Goal: Task Accomplishment & Management: Manage account settings

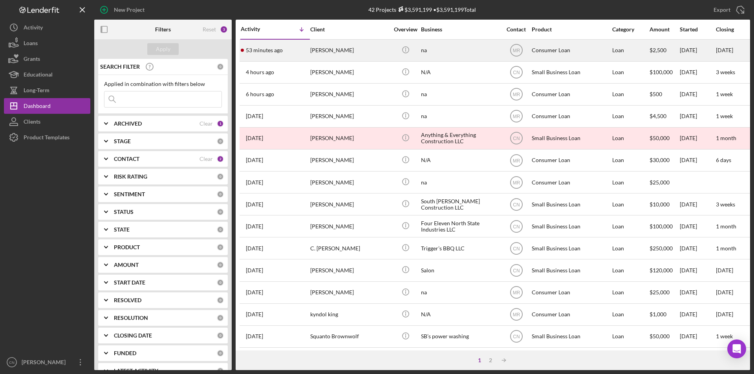
click at [311, 47] on div "[PERSON_NAME]" at bounding box center [349, 50] width 79 height 21
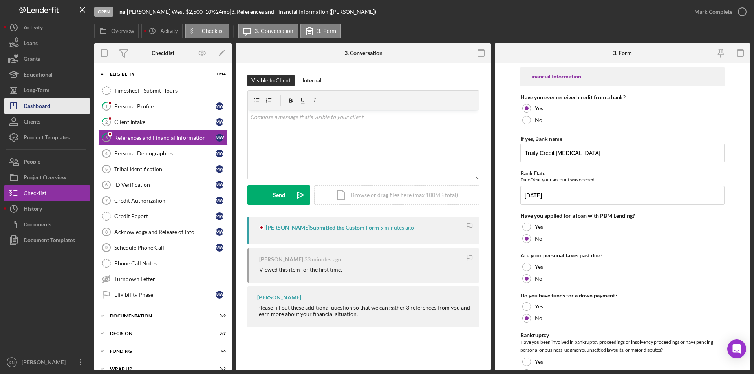
click at [50, 106] on div "Dashboard" at bounding box center [37, 107] width 27 height 18
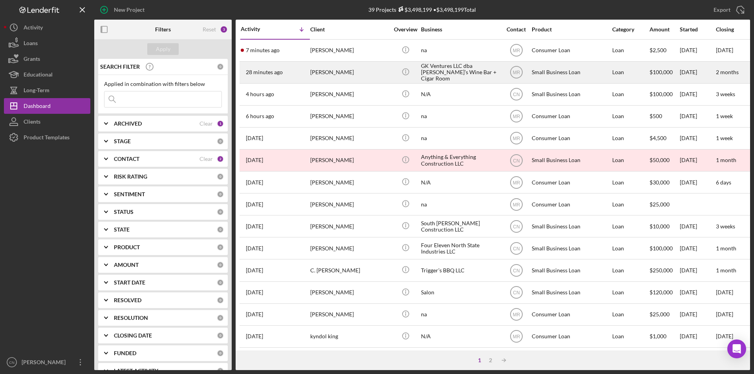
click at [262, 73] on time "28 minutes ago" at bounding box center [264, 72] width 37 height 6
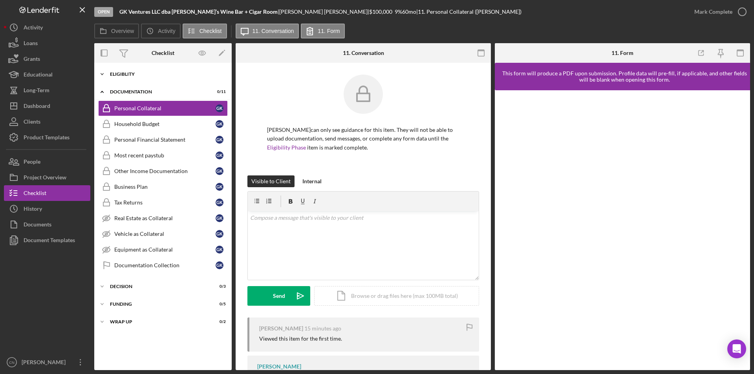
click at [128, 71] on div "Icon/Expander Eligiblity 0 / 15" at bounding box center [162, 74] width 137 height 16
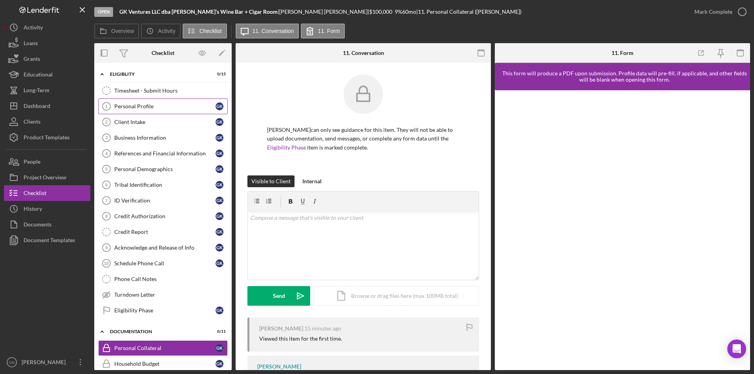
click at [145, 108] on div "Personal Profile" at bounding box center [164, 106] width 101 height 6
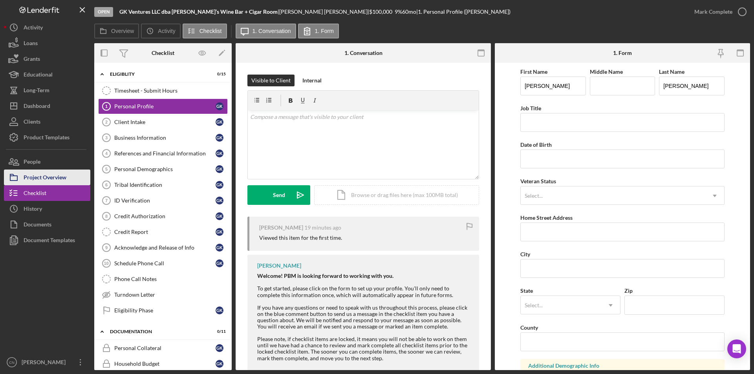
click at [68, 174] on button "Project Overview" at bounding box center [47, 178] width 86 height 16
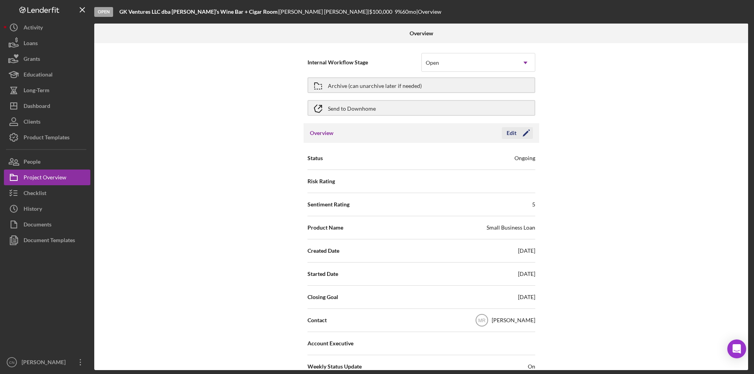
click at [529, 135] on icon "Icon/Edit" at bounding box center [527, 133] width 20 height 20
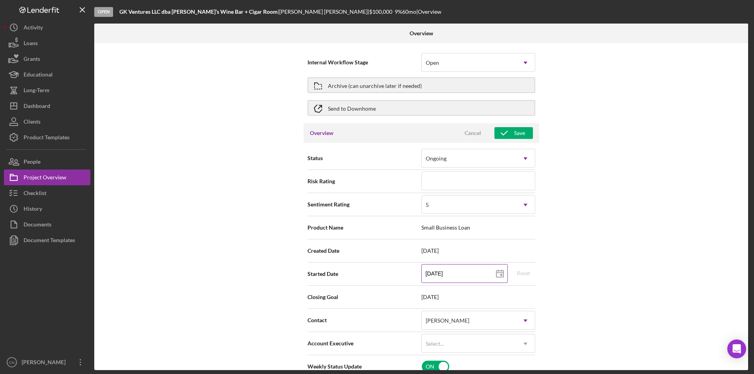
scroll to position [39, 0]
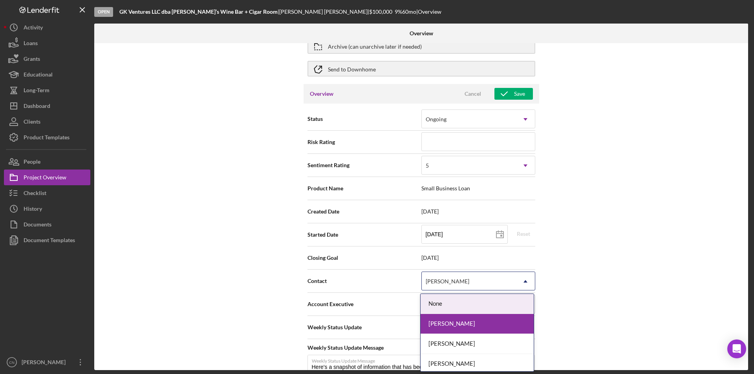
click at [479, 285] on div "[PERSON_NAME]" at bounding box center [469, 282] width 94 height 18
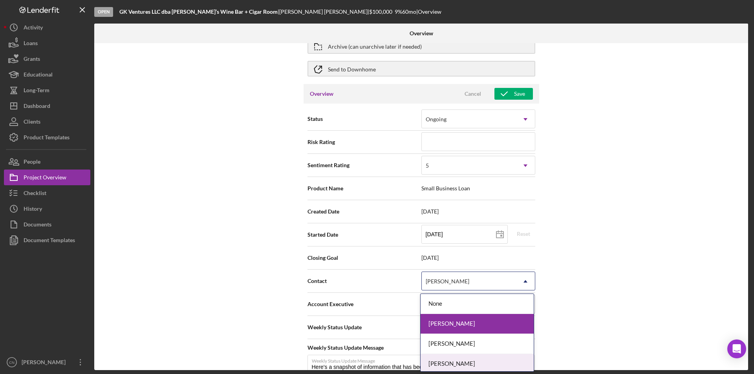
click at [458, 361] on div "[PERSON_NAME]" at bounding box center [477, 364] width 113 height 20
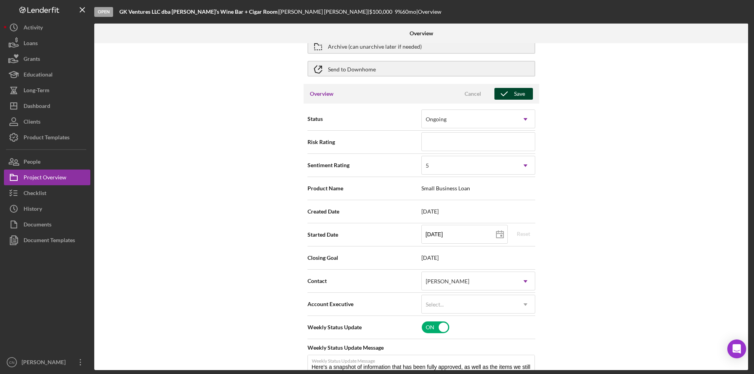
click at [517, 90] on div "Save" at bounding box center [519, 94] width 11 height 12
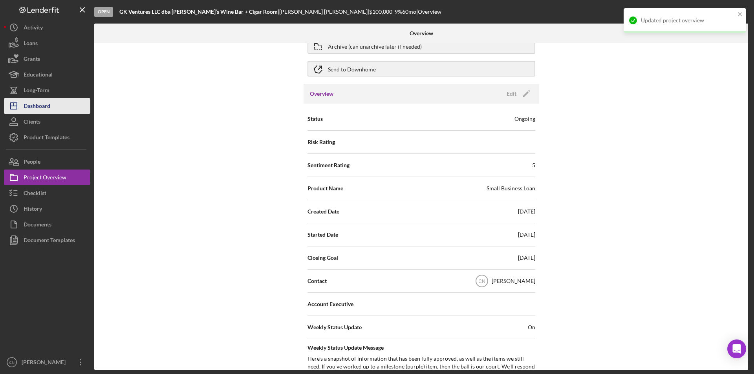
click at [35, 103] on div "Dashboard" at bounding box center [37, 107] width 27 height 18
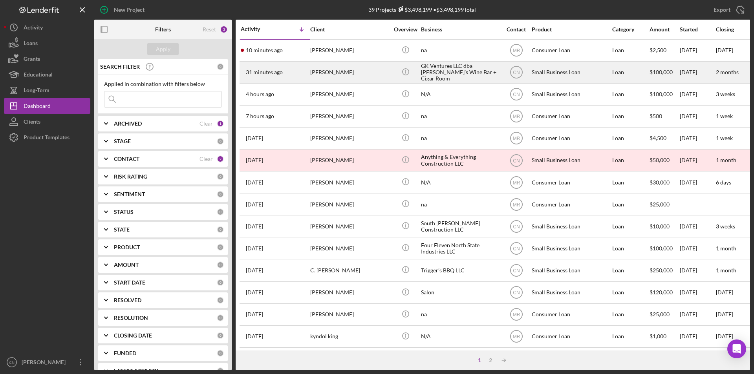
click at [317, 72] on div "[PERSON_NAME]" at bounding box center [349, 72] width 79 height 21
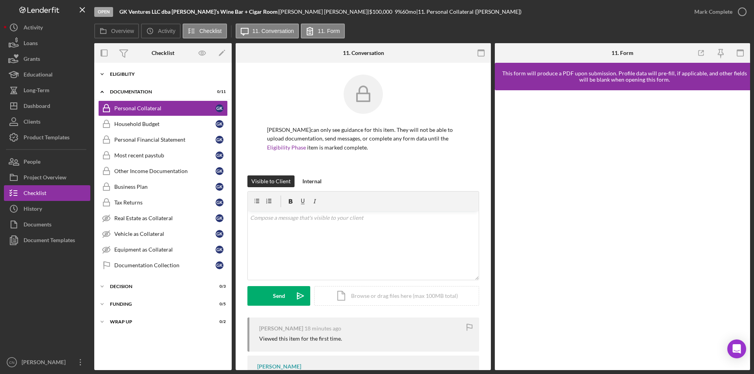
click at [131, 74] on div "Eligiblity" at bounding box center [166, 74] width 112 height 5
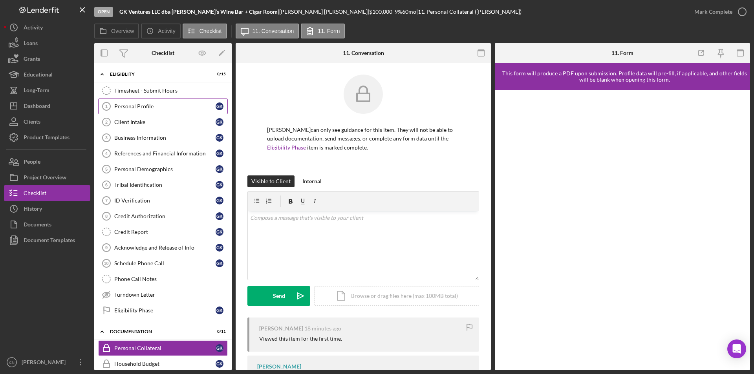
click at [129, 107] on div "Personal Profile" at bounding box center [164, 106] width 101 height 6
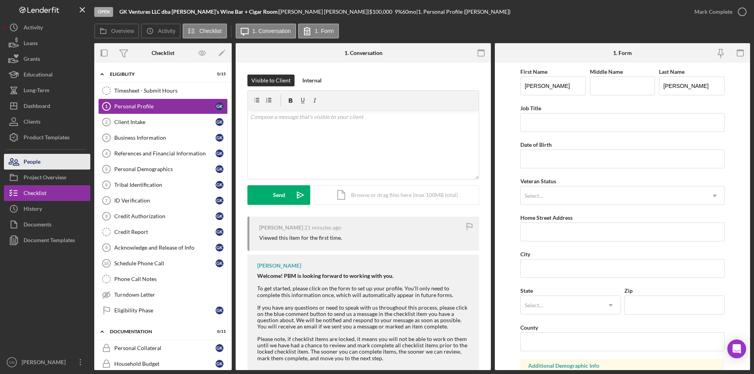
click at [40, 161] on div "People" at bounding box center [32, 163] width 17 height 18
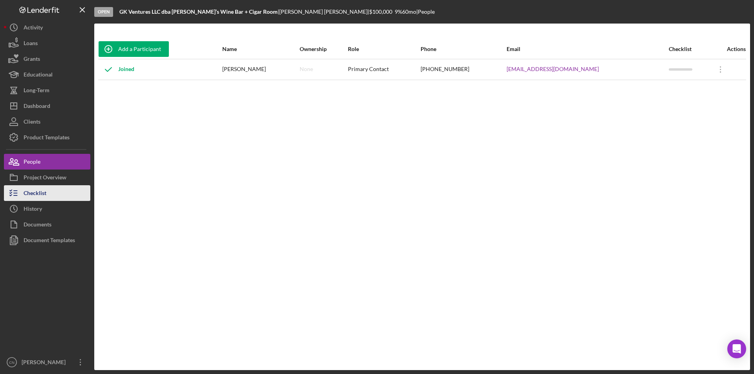
click at [32, 190] on div "Checklist" at bounding box center [35, 194] width 23 height 18
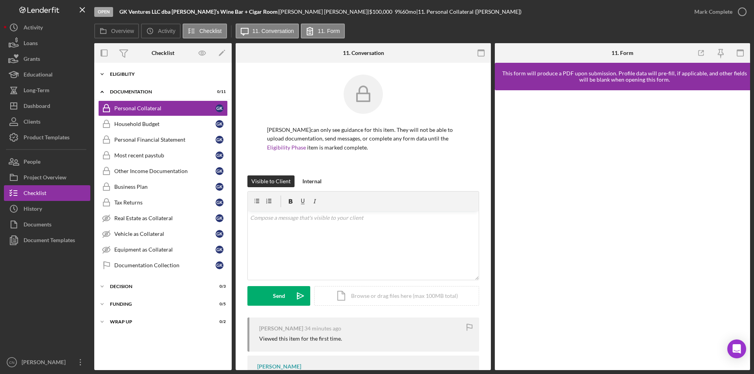
click at [119, 75] on div "Eligiblity" at bounding box center [166, 74] width 112 height 5
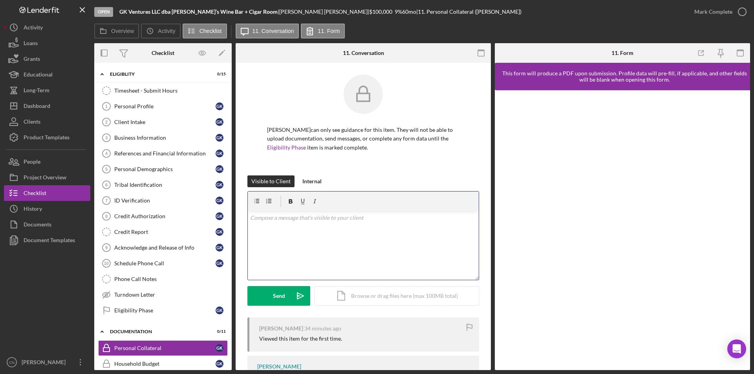
click at [267, 222] on p at bounding box center [363, 218] width 227 height 9
click at [147, 109] on div "Personal Profile" at bounding box center [164, 106] width 101 height 6
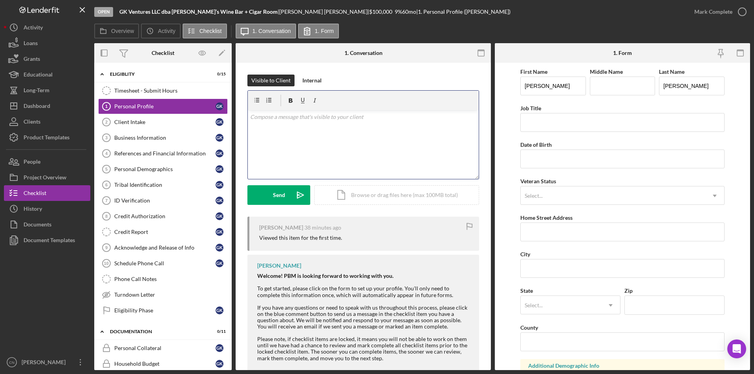
click at [278, 132] on div "v Color teal Color pink Remove color Add row above Add row below Add column bef…" at bounding box center [363, 144] width 231 height 69
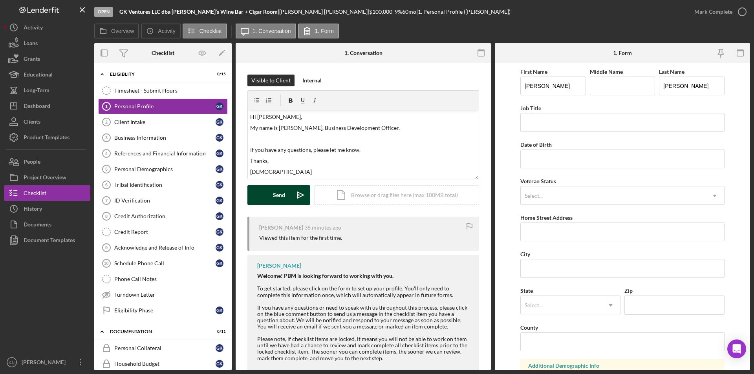
click at [280, 194] on div "Send" at bounding box center [279, 195] width 12 height 20
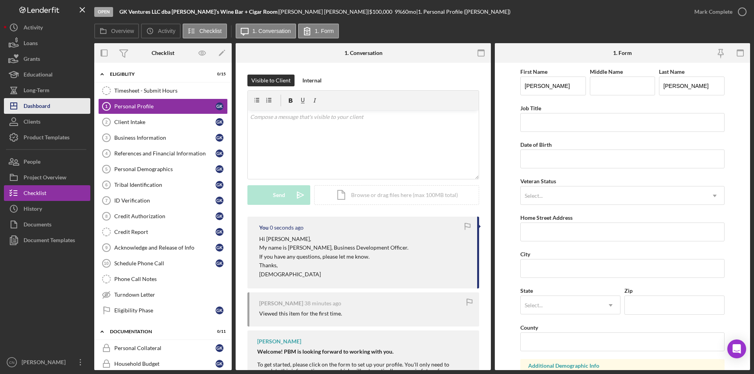
click at [46, 106] on div "Dashboard" at bounding box center [37, 107] width 27 height 18
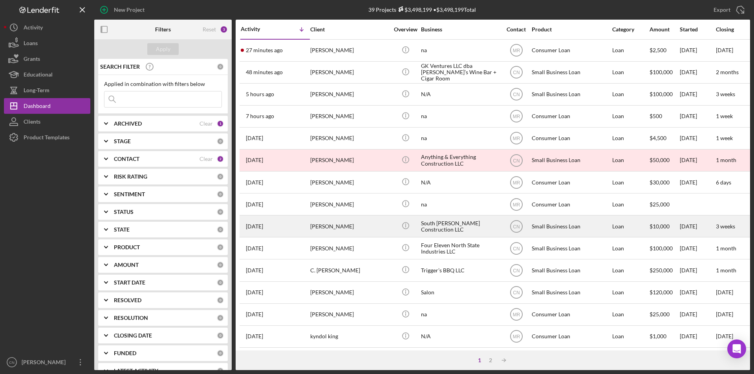
click at [329, 223] on div "[PERSON_NAME]" at bounding box center [349, 226] width 79 height 21
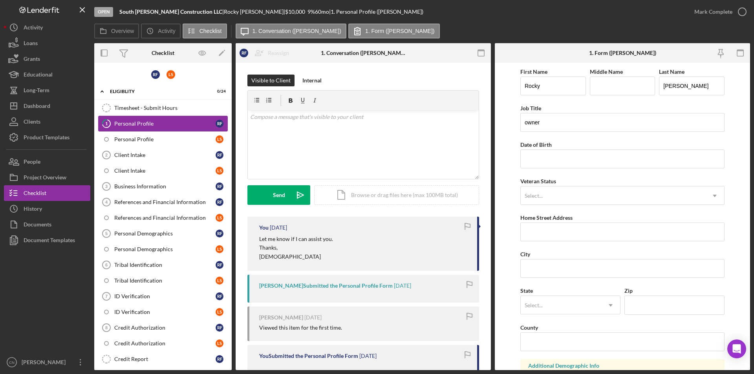
click at [134, 124] on div "Personal Profile" at bounding box center [164, 124] width 101 height 6
click at [30, 103] on div "Dashboard" at bounding box center [37, 107] width 27 height 18
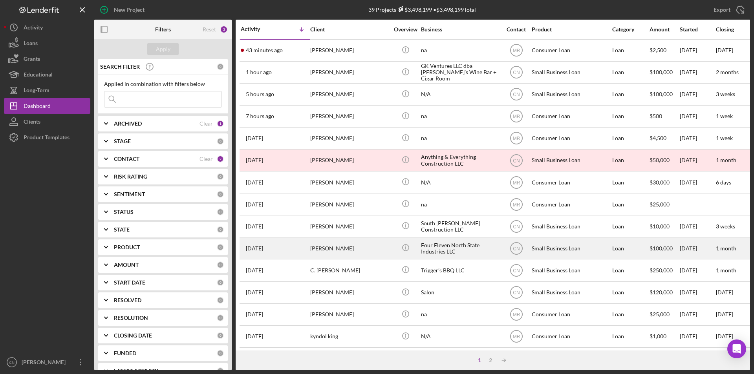
click at [4, 98] on button "Icon/Dashboard Dashboard" at bounding box center [47, 106] width 86 height 16
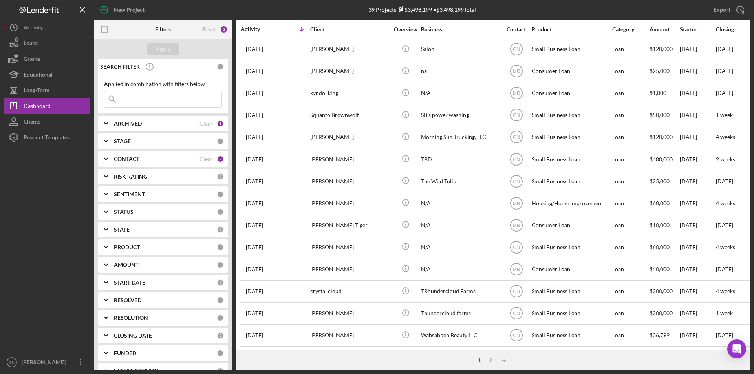
scroll to position [249, 0]
click at [489, 361] on div "2" at bounding box center [490, 360] width 11 height 6
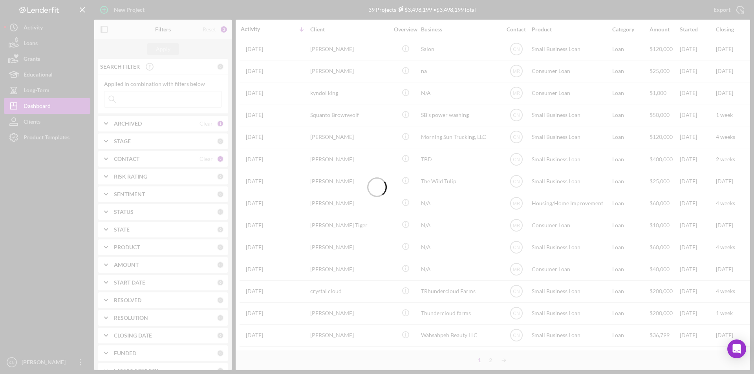
scroll to position [7, 0]
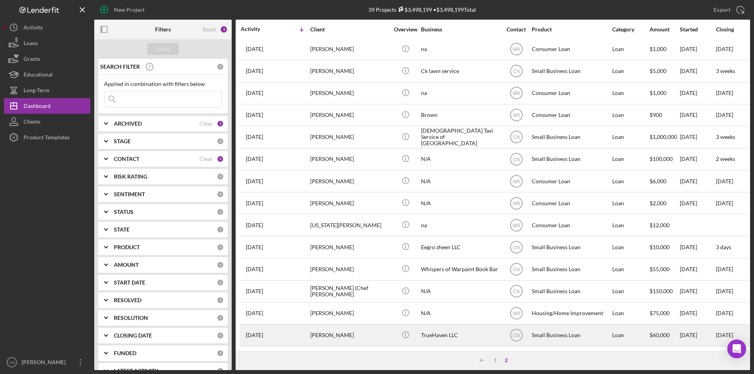
click at [326, 330] on div "Bridget Walker" at bounding box center [349, 335] width 79 height 21
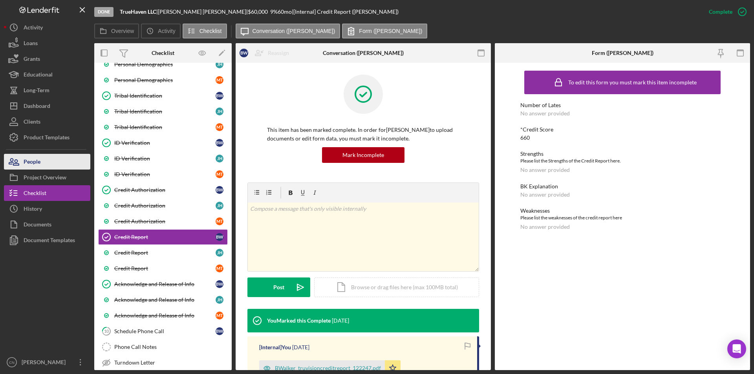
scroll to position [251, 0]
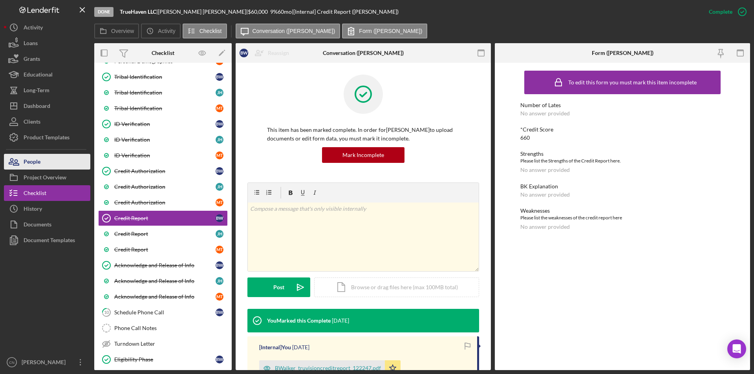
click at [29, 163] on div "People" at bounding box center [32, 163] width 17 height 18
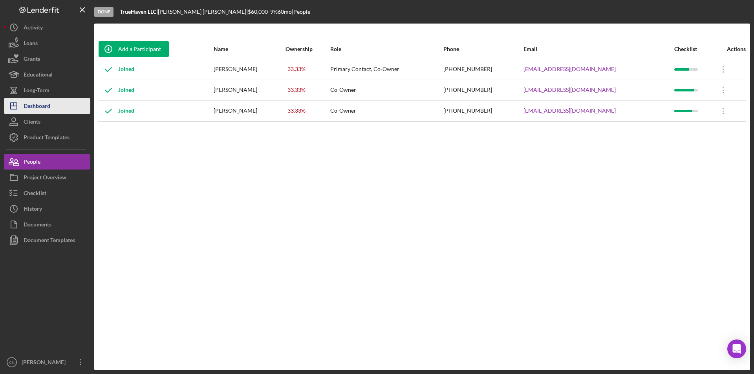
click at [37, 105] on div "Dashboard" at bounding box center [37, 107] width 27 height 18
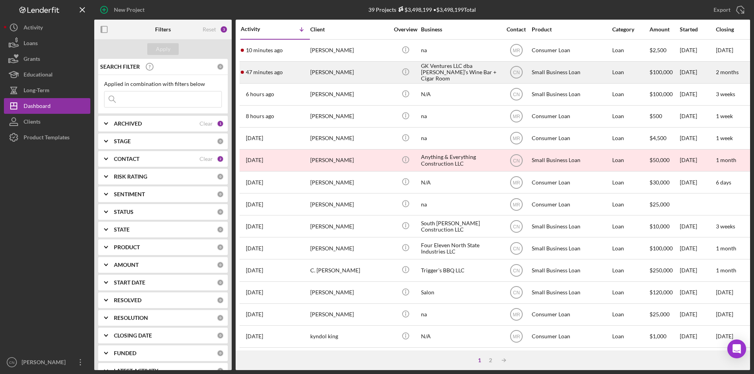
click at [323, 70] on div "[PERSON_NAME]" at bounding box center [349, 72] width 79 height 21
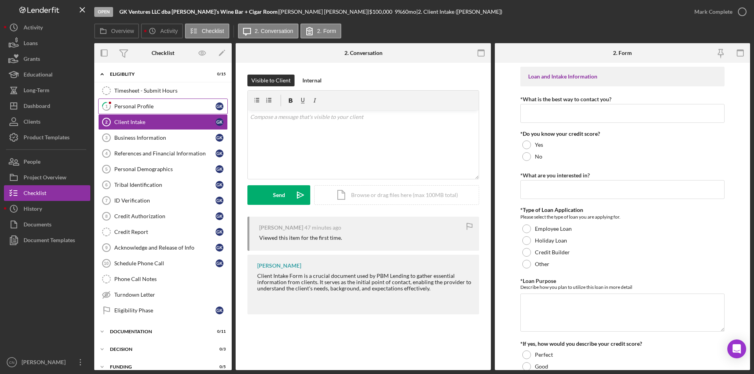
click at [139, 106] on div "Personal Profile" at bounding box center [164, 106] width 101 height 6
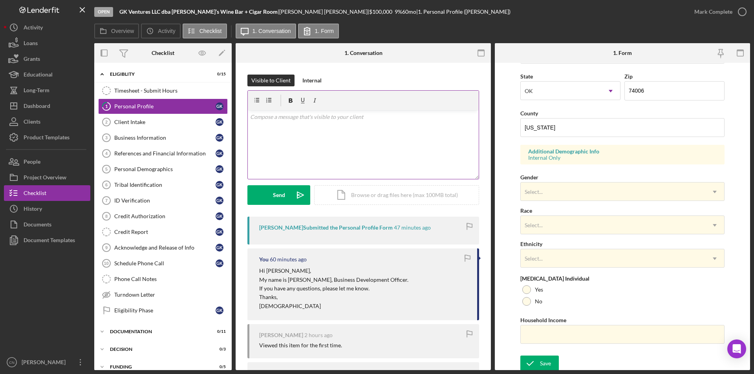
scroll to position [217, 0]
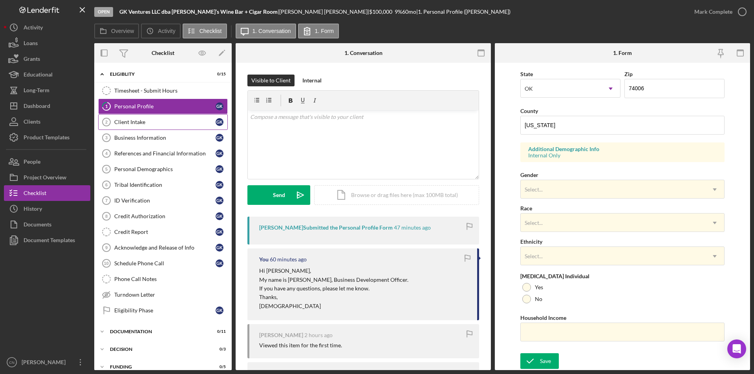
click at [129, 123] on div "Client Intake" at bounding box center [164, 122] width 101 height 6
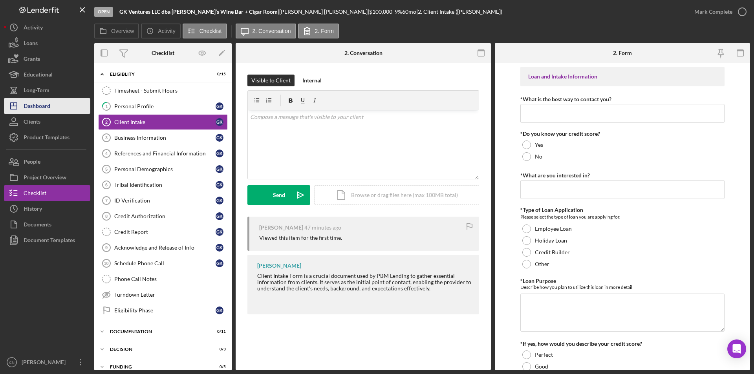
click at [36, 104] on div "Dashboard" at bounding box center [37, 107] width 27 height 18
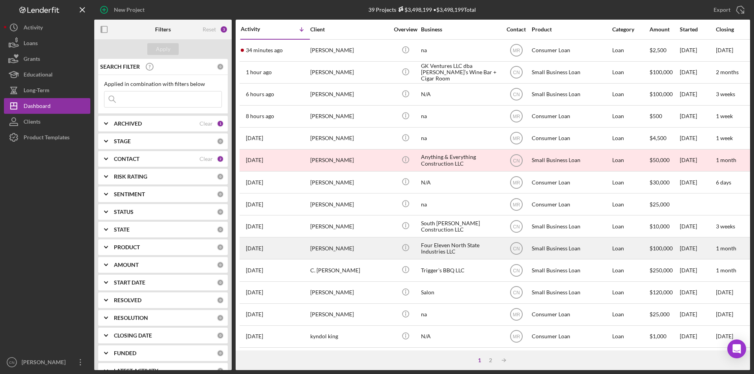
click at [327, 249] on div "[PERSON_NAME]" at bounding box center [349, 248] width 79 height 21
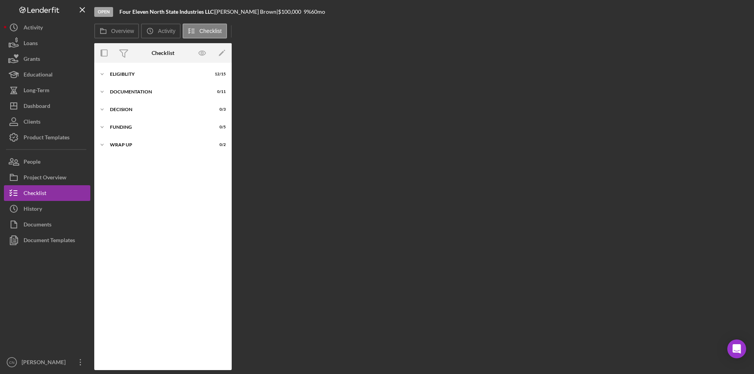
scroll to position [26, 0]
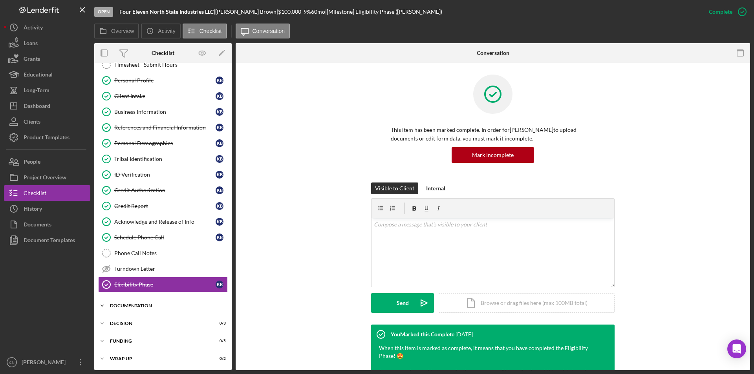
click at [128, 304] on div "Documentation" at bounding box center [166, 306] width 112 height 5
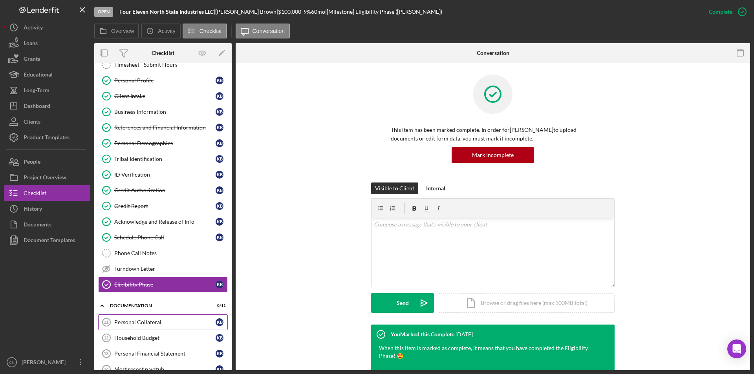
click at [139, 322] on div "Personal Collateral" at bounding box center [164, 322] width 101 height 6
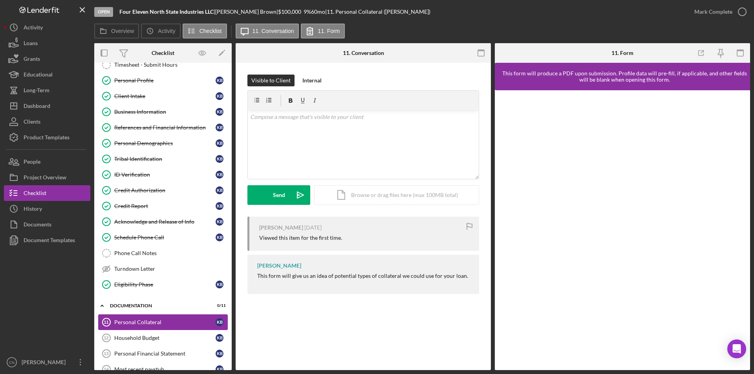
scroll to position [204, 0]
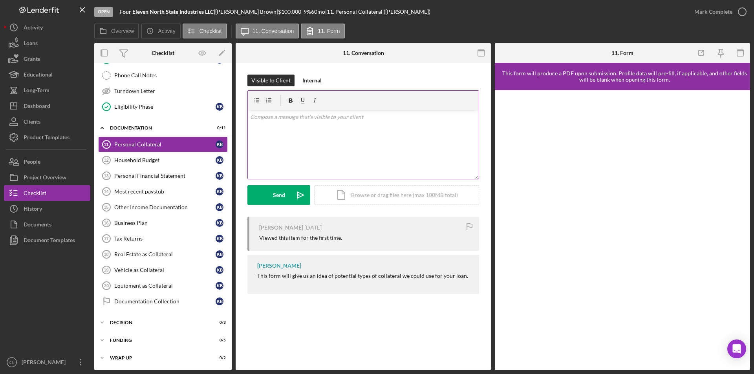
click at [277, 123] on div "v Color teal Color pink Remove color Add row above Add row below Add column bef…" at bounding box center [363, 144] width 231 height 69
click at [275, 199] on div "Send" at bounding box center [279, 195] width 12 height 20
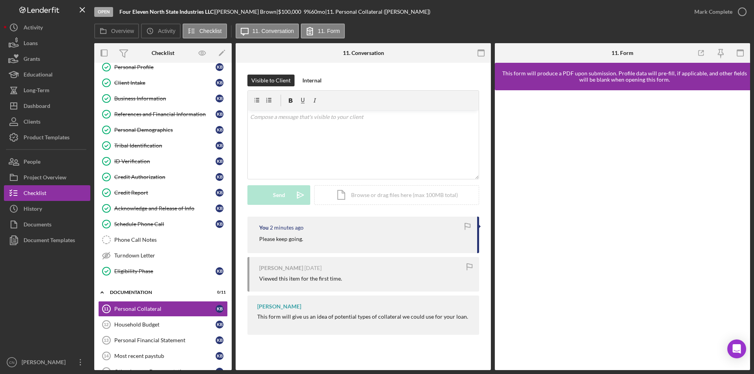
scroll to position [157, 0]
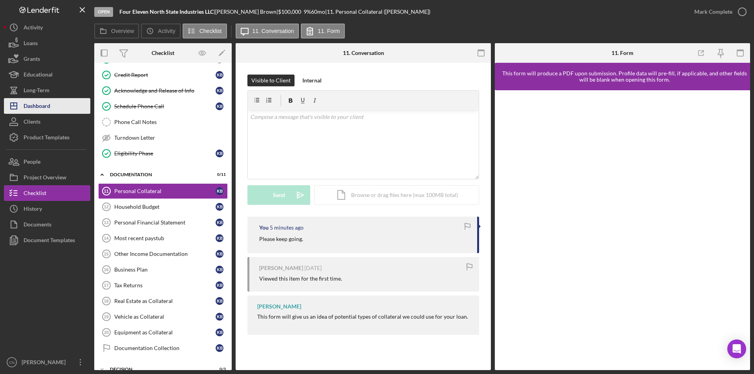
click at [24, 107] on div "Dashboard" at bounding box center [37, 107] width 27 height 18
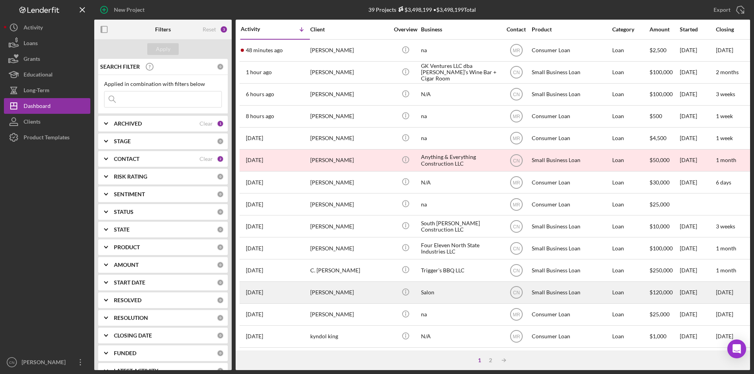
click at [295, 292] on div "1 week ago Taylor Lefler" at bounding box center [275, 292] width 69 height 21
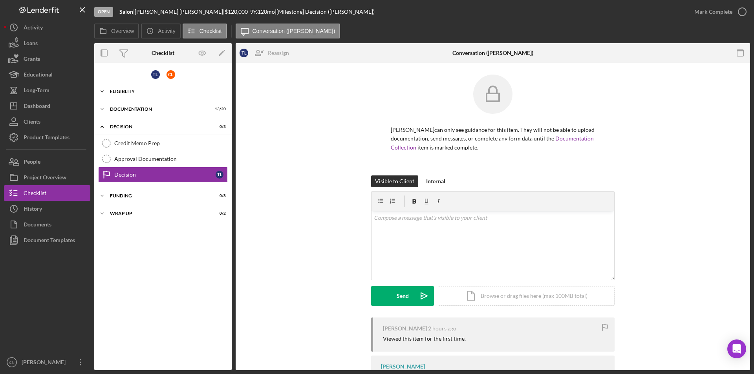
click at [125, 91] on div "Eligiblity" at bounding box center [166, 91] width 112 height 5
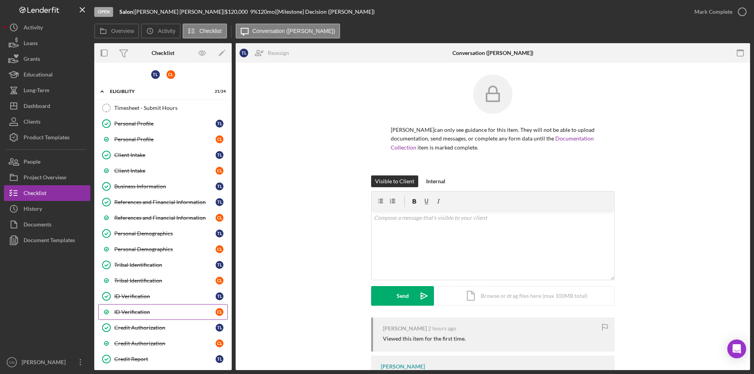
click at [144, 308] on link "ID Verification C L" at bounding box center [163, 312] width 130 height 16
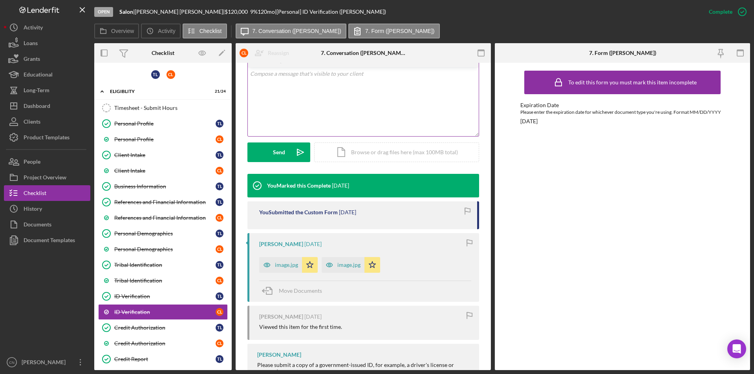
scroll to position [157, 0]
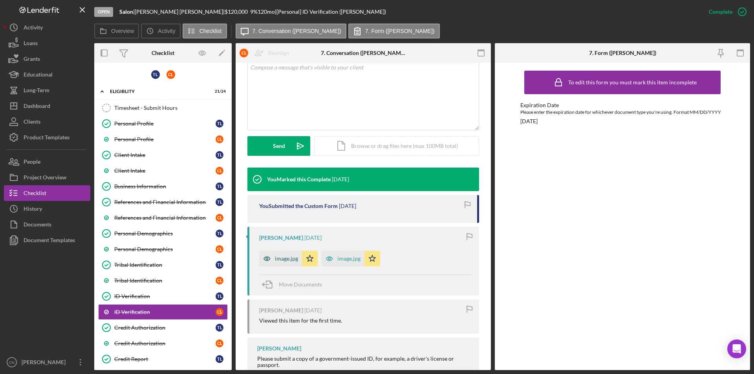
click at [281, 258] on div "image.jpg" at bounding box center [286, 259] width 23 height 6
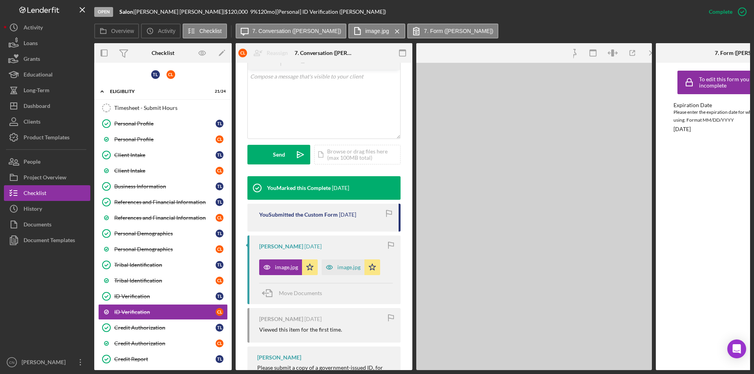
scroll to position [166, 0]
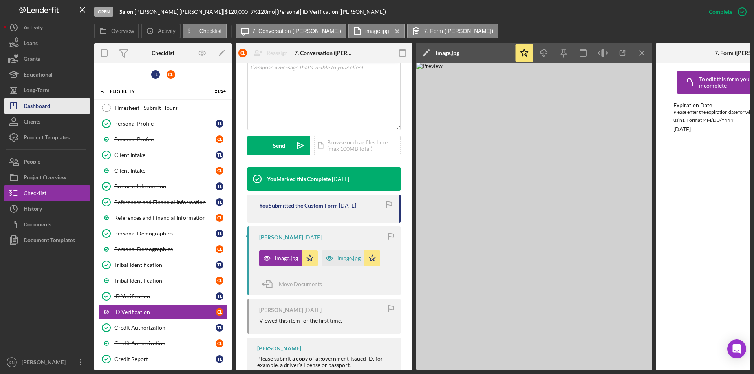
click at [38, 107] on div "Dashboard" at bounding box center [37, 107] width 27 height 18
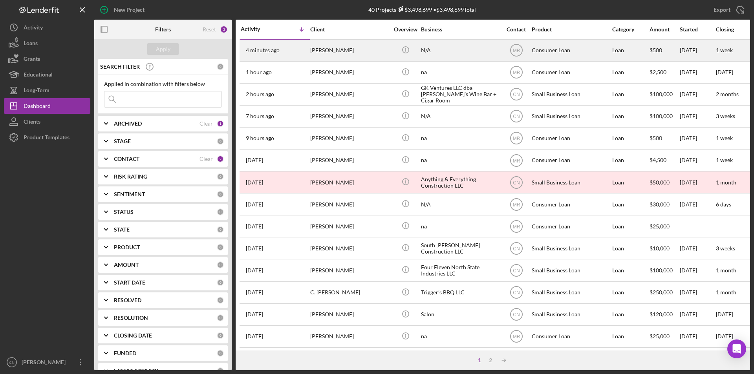
click at [322, 53] on div "ronald Unap" at bounding box center [349, 50] width 79 height 21
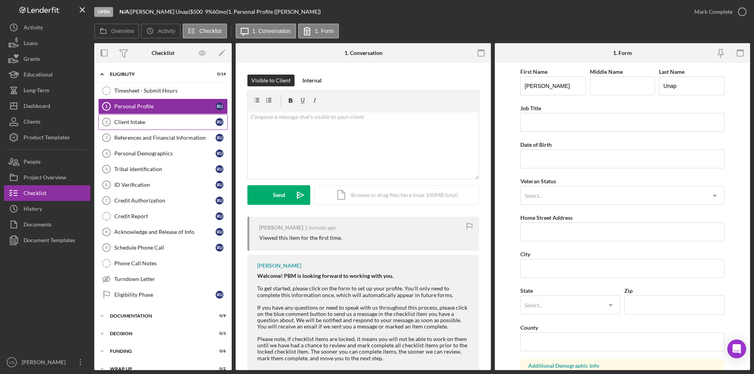
click at [145, 119] on div "Client Intake" at bounding box center [164, 122] width 101 height 6
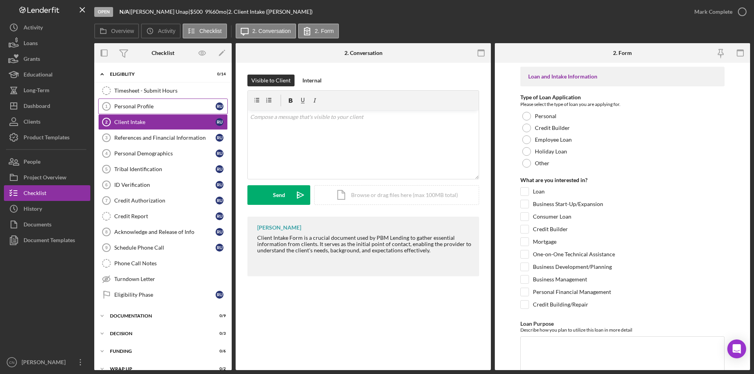
click at [142, 104] on div "Personal Profile" at bounding box center [164, 106] width 101 height 6
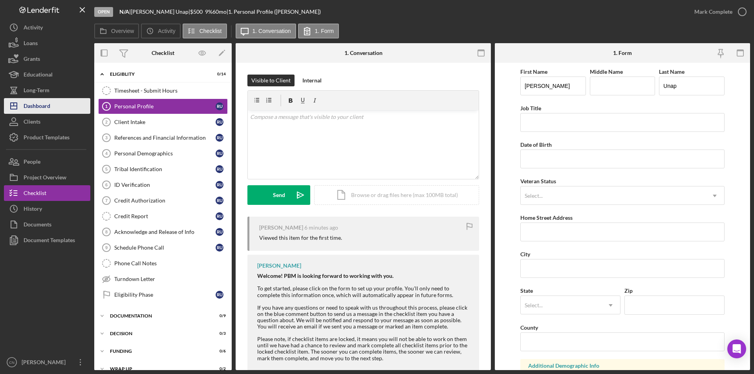
click at [36, 106] on div "Dashboard" at bounding box center [37, 107] width 27 height 18
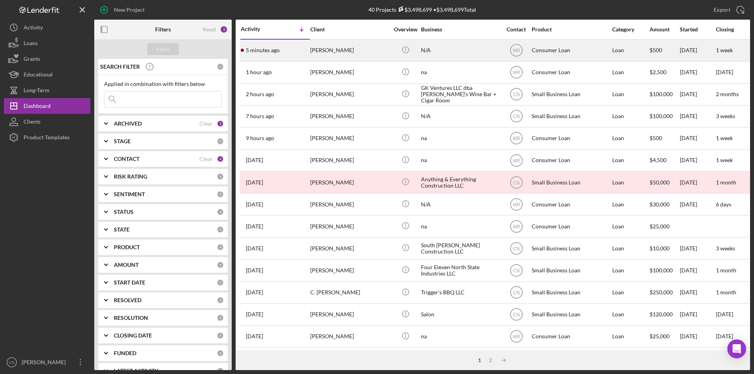
click at [275, 56] on div "5 minutes ago ronald Unap" at bounding box center [275, 50] width 69 height 21
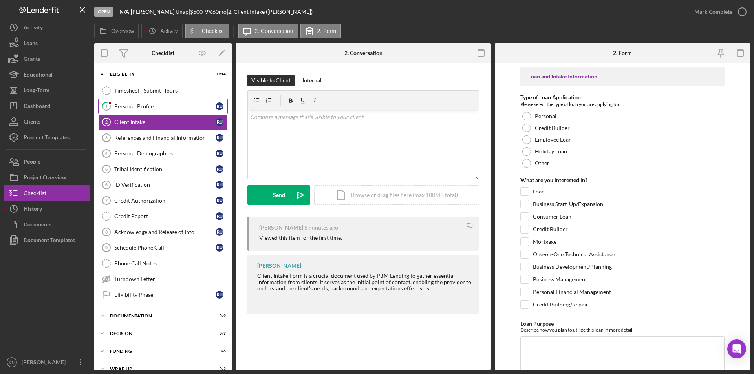
click at [136, 111] on link "1 Personal Profile r U" at bounding box center [163, 107] width 130 height 16
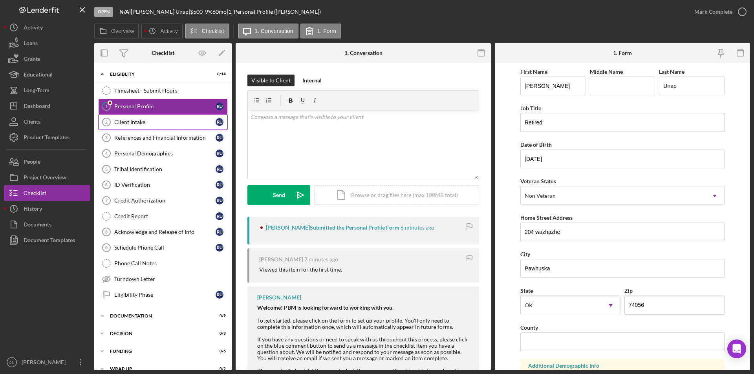
click at [135, 122] on div "Client Intake" at bounding box center [164, 122] width 101 height 6
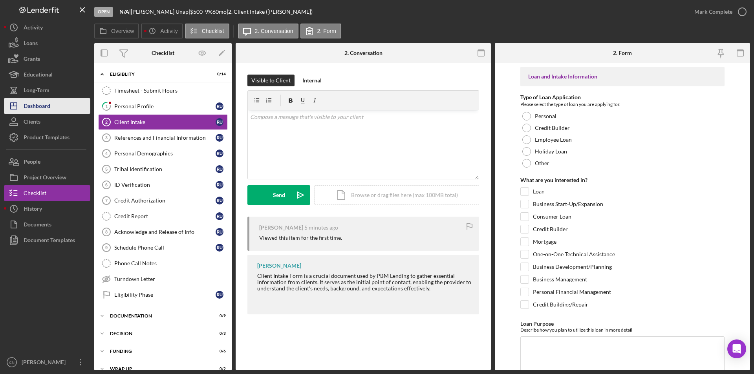
click at [33, 109] on div "Dashboard" at bounding box center [37, 107] width 27 height 18
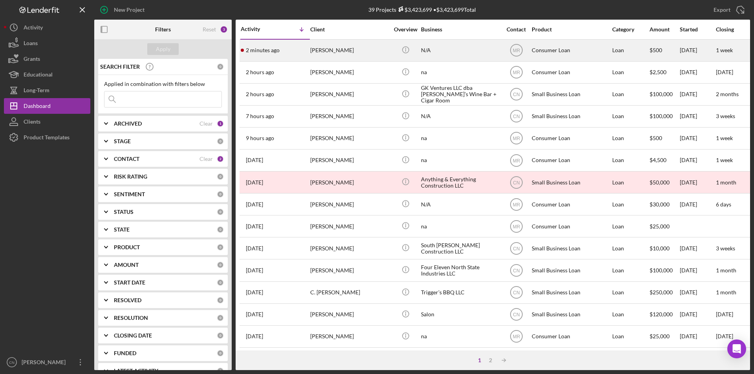
click at [269, 48] on time "2 minutes ago" at bounding box center [263, 50] width 34 height 6
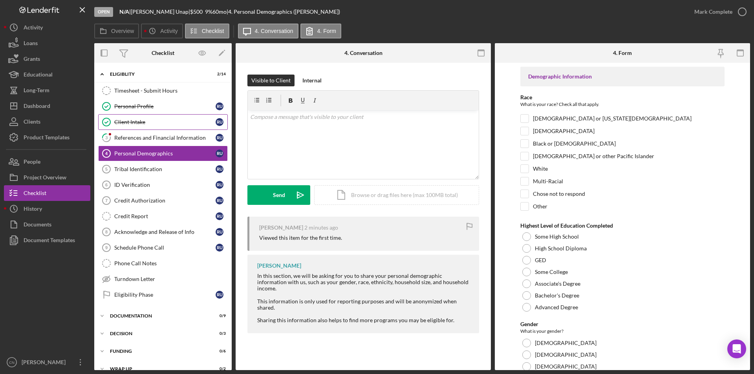
click at [132, 123] on div "Client Intake" at bounding box center [164, 122] width 101 height 6
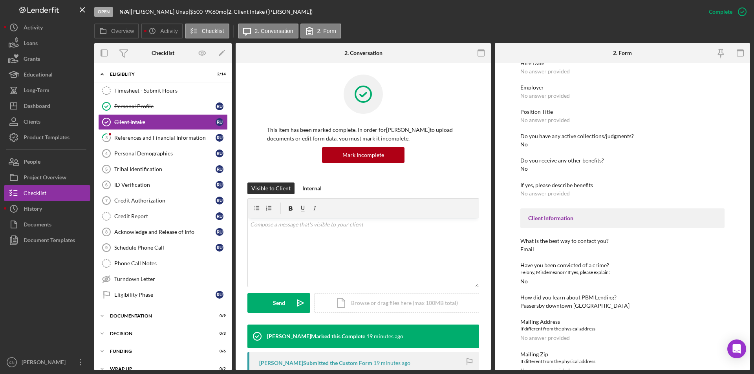
scroll to position [515, 0]
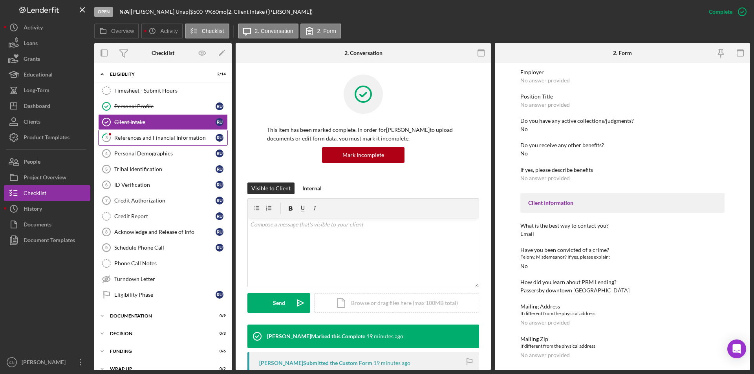
click at [144, 139] on div "References and Financial Information" at bounding box center [164, 138] width 101 height 6
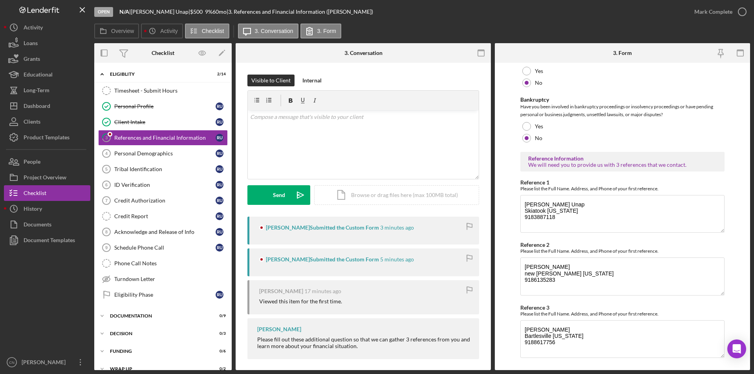
scroll to position [254, 0]
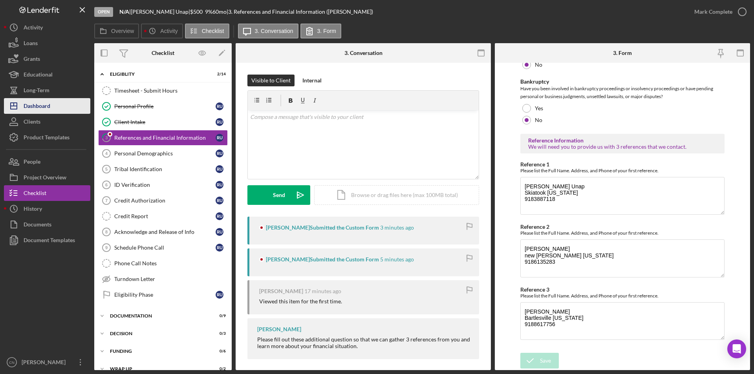
click at [34, 108] on div "Dashboard" at bounding box center [37, 107] width 27 height 18
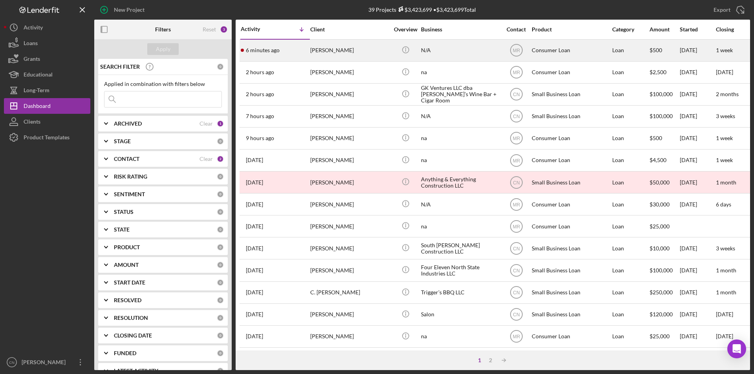
click at [258, 50] on time "6 minutes ago" at bounding box center [263, 50] width 34 height 6
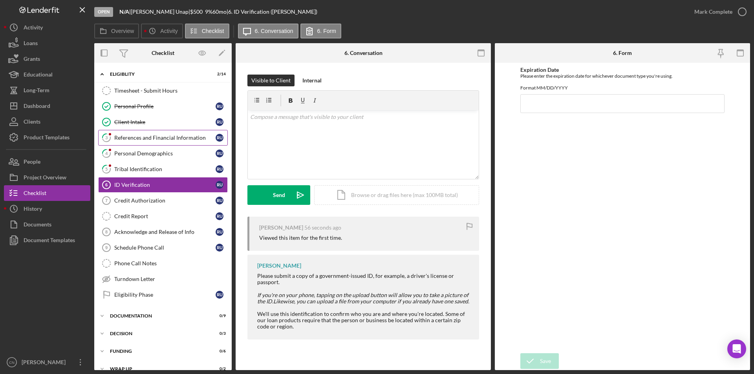
click at [146, 137] on div "References and Financial Information" at bounding box center [164, 138] width 101 height 6
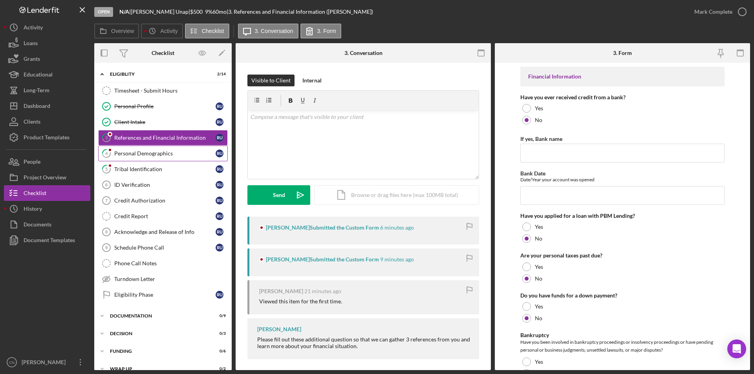
click at [138, 160] on link "4 Personal Demographics r U" at bounding box center [163, 154] width 130 height 16
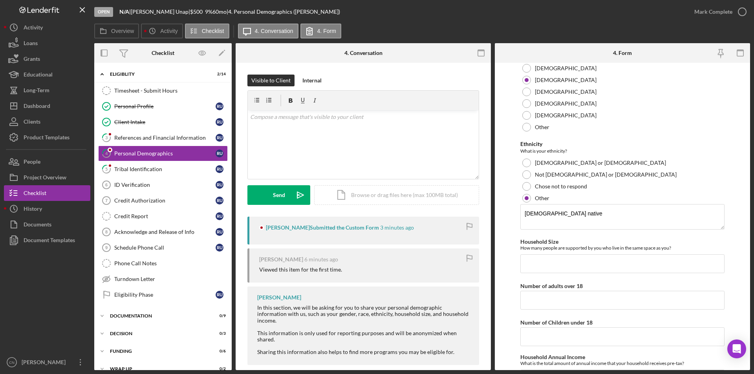
scroll to position [362, 0]
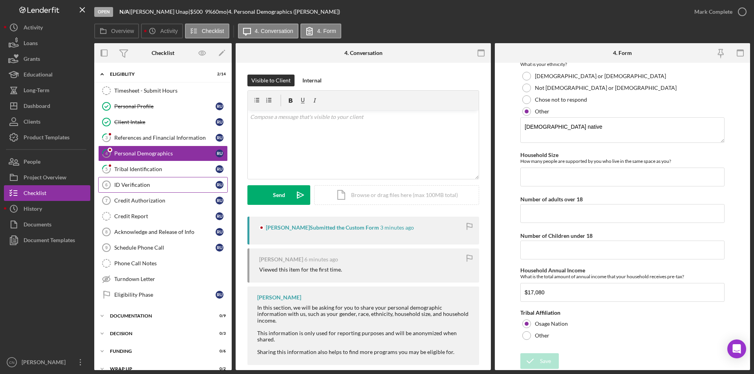
click at [176, 184] on link "ID Verification 6 ID Verification r U" at bounding box center [163, 185] width 130 height 16
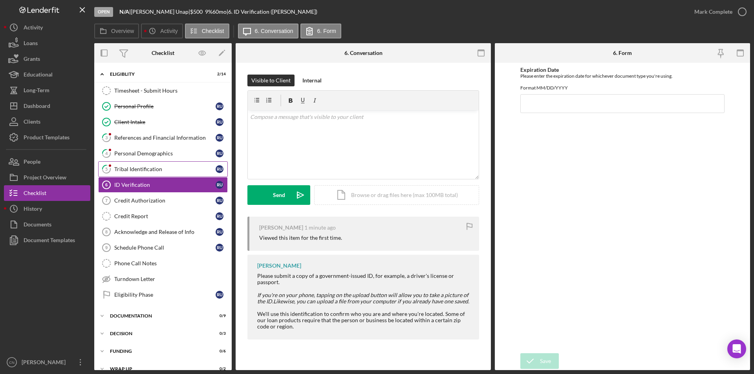
click at [137, 172] on div "Tribal Identification" at bounding box center [164, 169] width 101 height 6
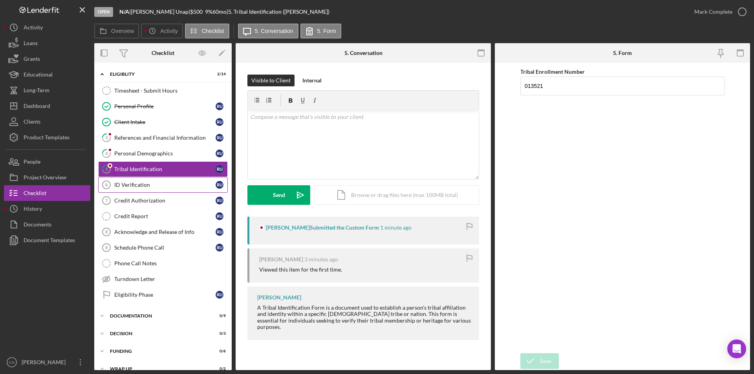
click at [133, 188] on div "ID Verification" at bounding box center [164, 185] width 101 height 6
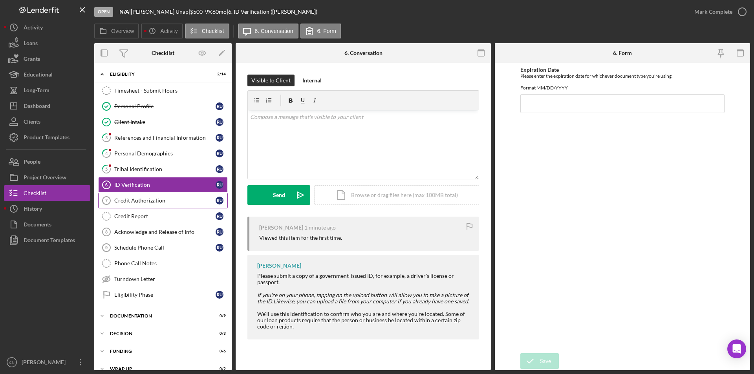
click at [130, 198] on div "Credit Authorization" at bounding box center [164, 201] width 101 height 6
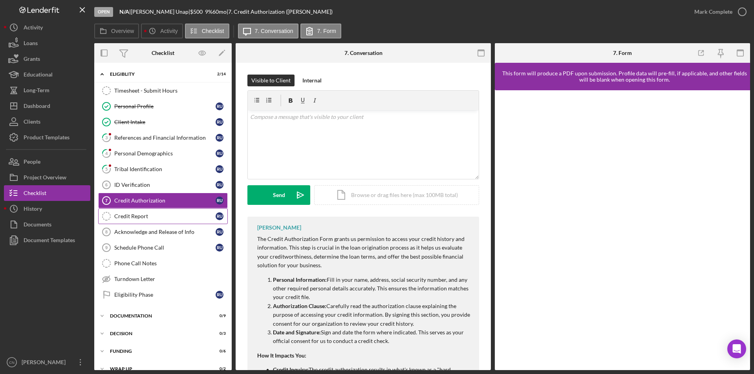
click at [133, 216] on div "Credit Report" at bounding box center [164, 216] width 101 height 6
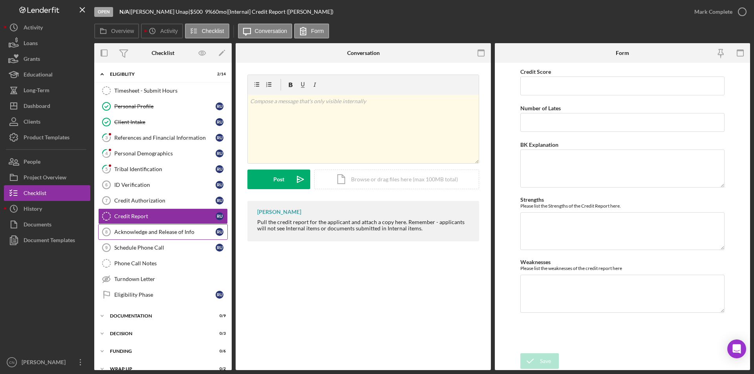
click at [133, 232] on div "Acknowledge and Release of Info" at bounding box center [164, 232] width 101 height 6
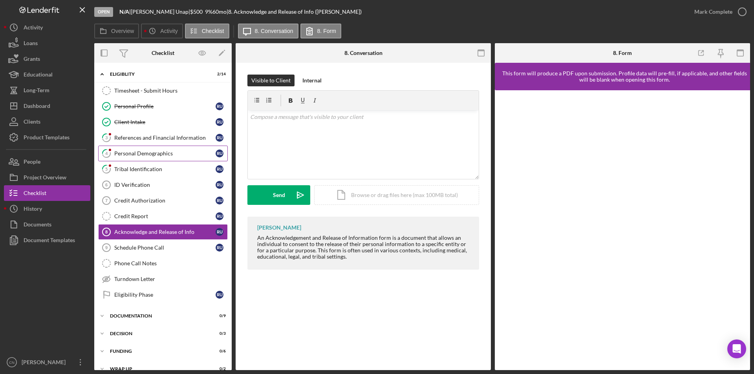
click at [136, 166] on link "5 Tribal Identification r U" at bounding box center [163, 169] width 130 height 16
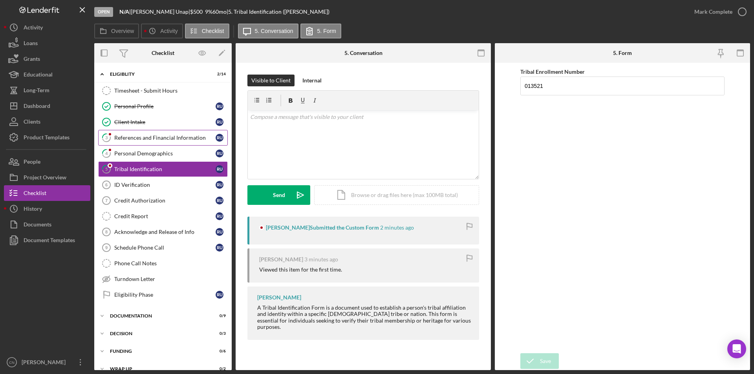
click at [140, 145] on link "3 References and Financial Information r U" at bounding box center [163, 138] width 130 height 16
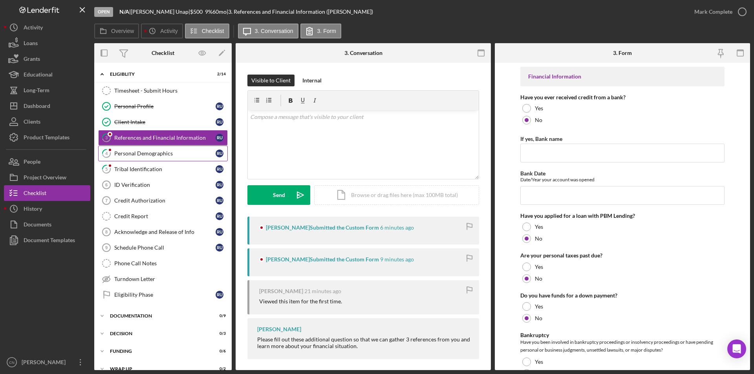
click at [148, 161] on link "4 Personal Demographics r U" at bounding box center [163, 154] width 130 height 16
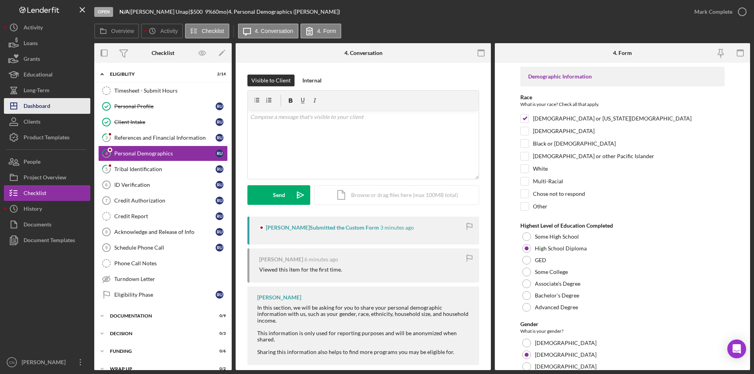
click at [38, 103] on div "Dashboard" at bounding box center [37, 107] width 27 height 18
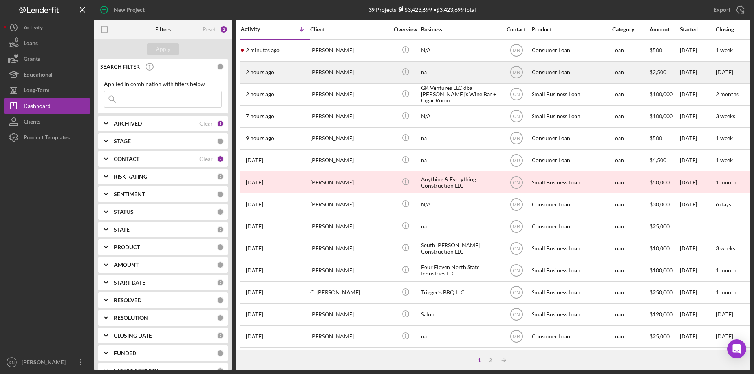
click at [321, 73] on div "[PERSON_NAME]" at bounding box center [349, 72] width 79 height 21
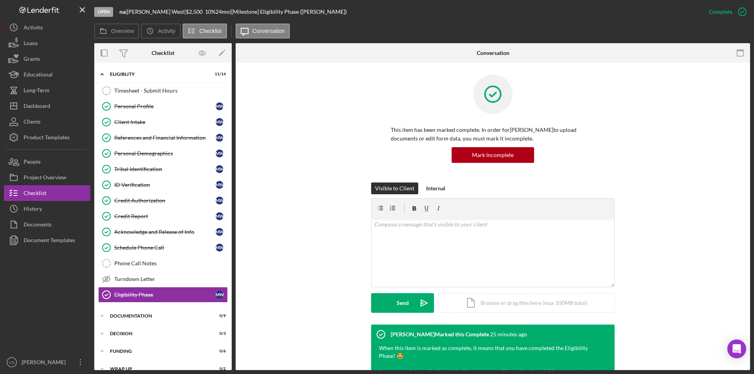
scroll to position [10, 0]
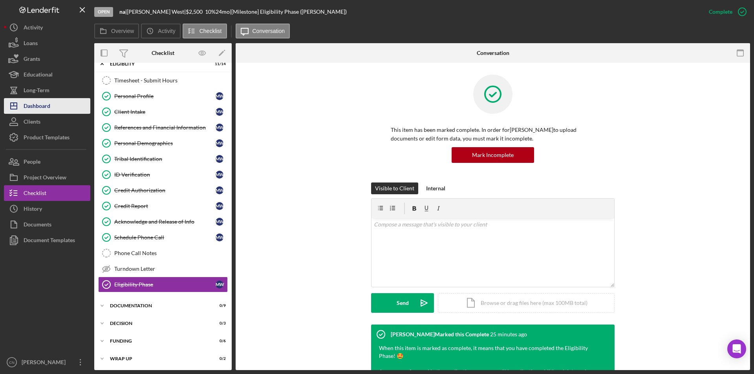
click at [40, 109] on div "Dashboard" at bounding box center [37, 107] width 27 height 18
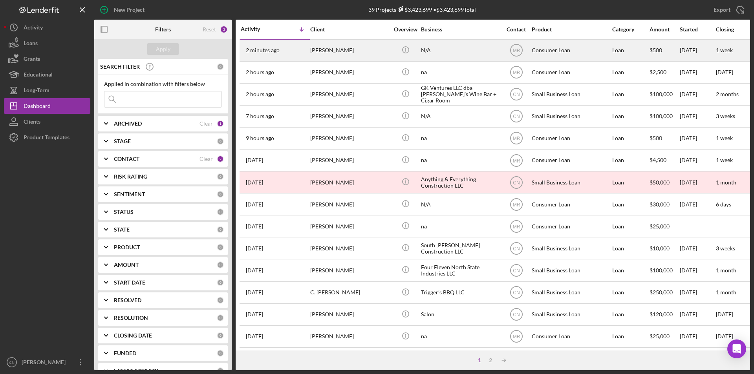
click at [332, 53] on div "ronald Unap" at bounding box center [349, 50] width 79 height 21
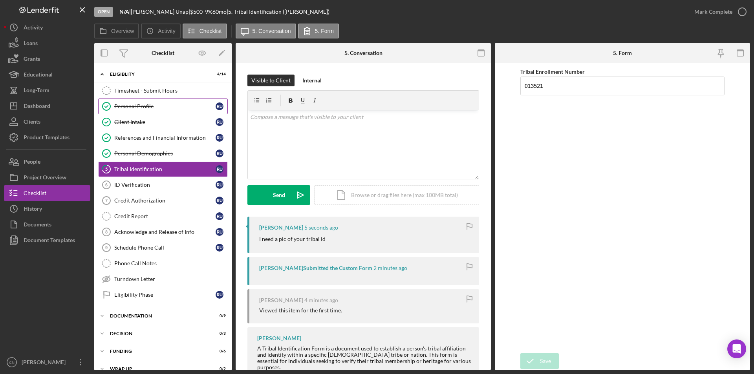
click at [139, 105] on div "Personal Profile" at bounding box center [164, 106] width 101 height 6
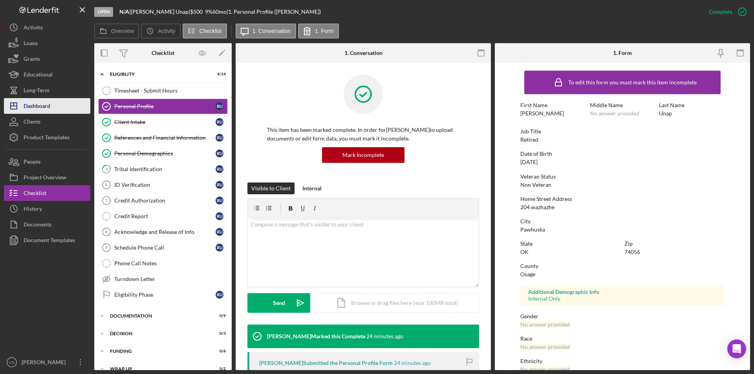
click at [28, 110] on div "Dashboard" at bounding box center [37, 107] width 27 height 18
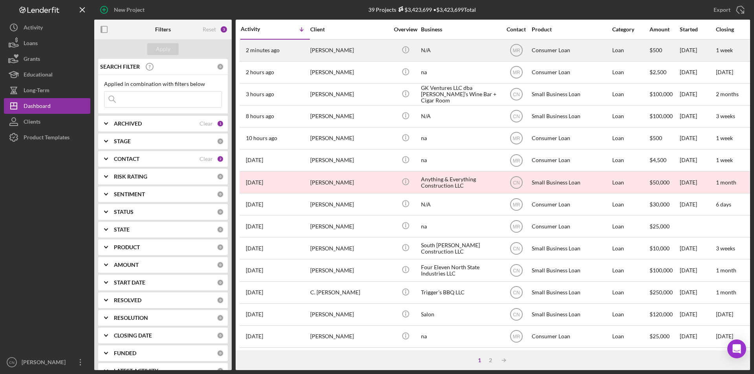
click at [324, 54] on div "[PERSON_NAME]" at bounding box center [349, 50] width 79 height 21
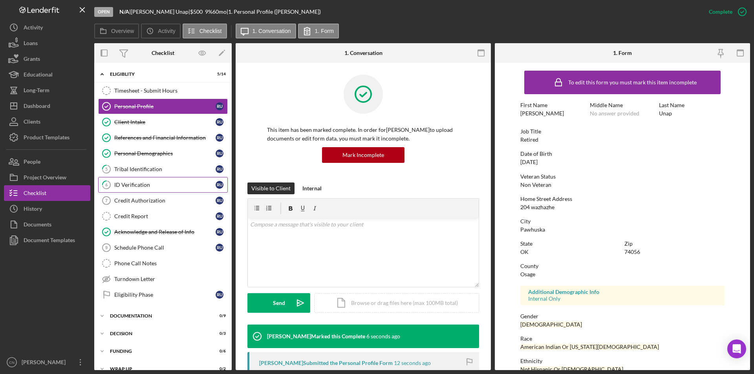
click at [144, 189] on link "6 ID Verification R U" at bounding box center [163, 185] width 130 height 16
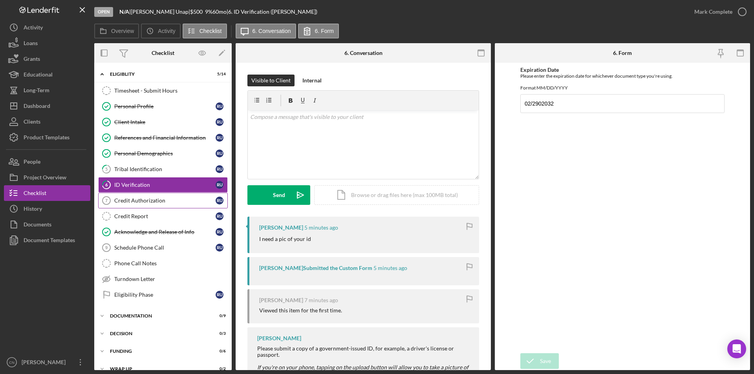
click at [128, 201] on div "Credit Authorization" at bounding box center [164, 201] width 101 height 6
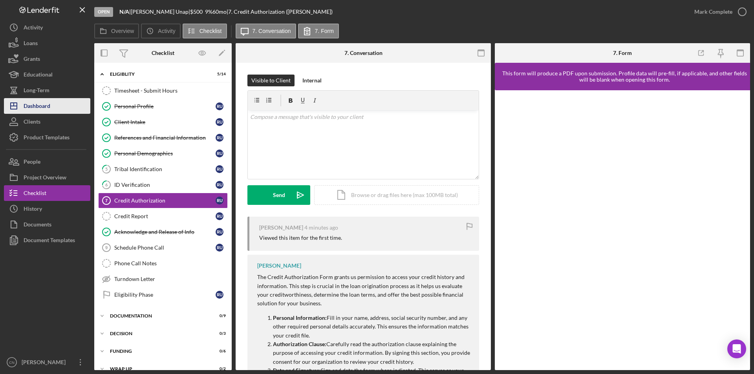
click at [26, 110] on div "Dashboard" at bounding box center [37, 107] width 27 height 18
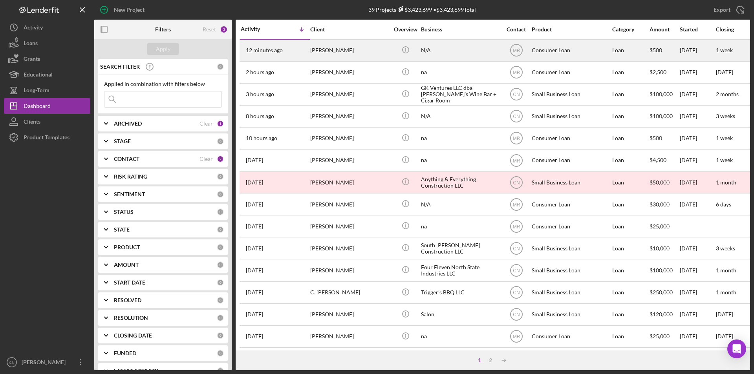
click at [317, 51] on div "[PERSON_NAME]" at bounding box center [349, 50] width 79 height 21
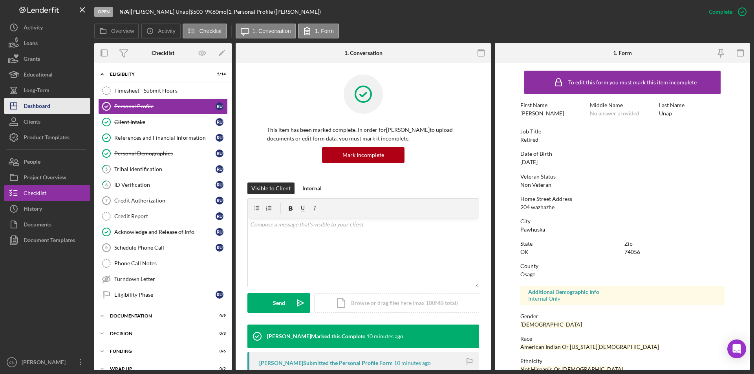
click at [28, 104] on div "Dashboard" at bounding box center [37, 107] width 27 height 18
